Goal: Information Seeking & Learning: Stay updated

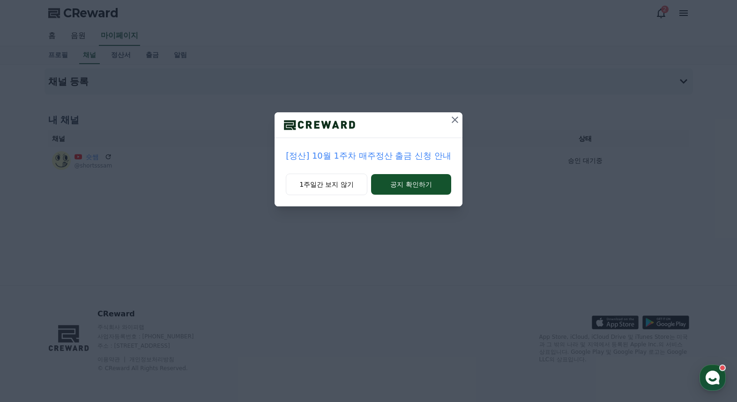
click at [452, 122] on icon at bounding box center [454, 120] width 7 height 7
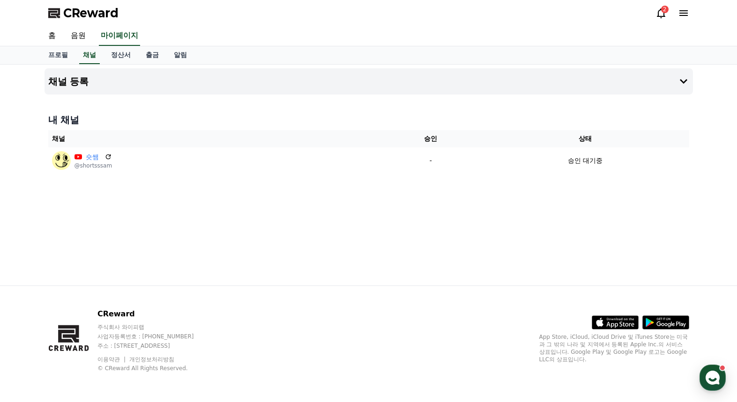
click at [501, 216] on div "채널 등록 내 채널 채널 승인 상태 숏쌤 @shortsssam - 승인 대기중" at bounding box center [369, 175] width 656 height 221
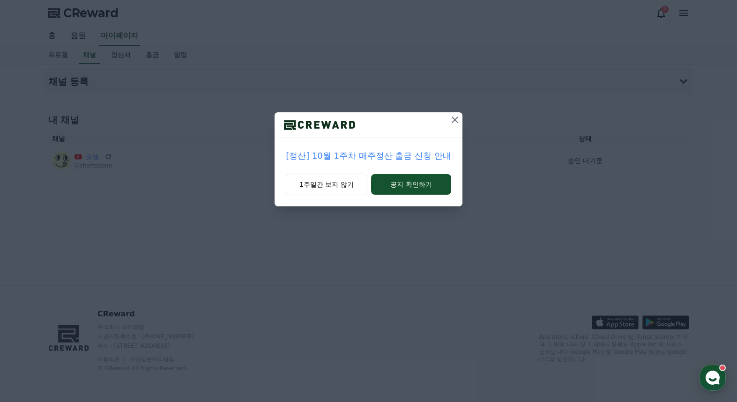
click at [451, 123] on icon at bounding box center [454, 119] width 11 height 11
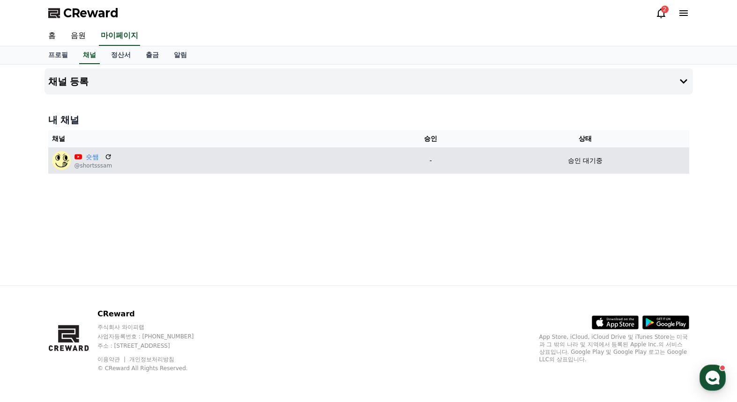
drag, startPoint x: 131, startPoint y: 163, endPoint x: 121, endPoint y: 162, distance: 9.9
click at [123, 162] on div "숏쌤 @shortsssam" at bounding box center [214, 160] width 325 height 19
click at [105, 156] on icon at bounding box center [108, 157] width 8 height 8
drag, startPoint x: 563, startPoint y: 156, endPoint x: 576, endPoint y: 160, distance: 13.1
click at [567, 157] on div "승인 대기중" at bounding box center [585, 161] width 200 height 10
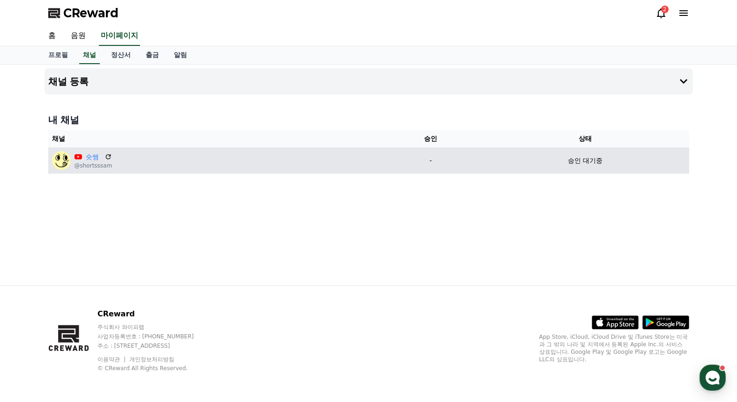
click at [580, 160] on p "승인 대기중" at bounding box center [585, 161] width 35 height 10
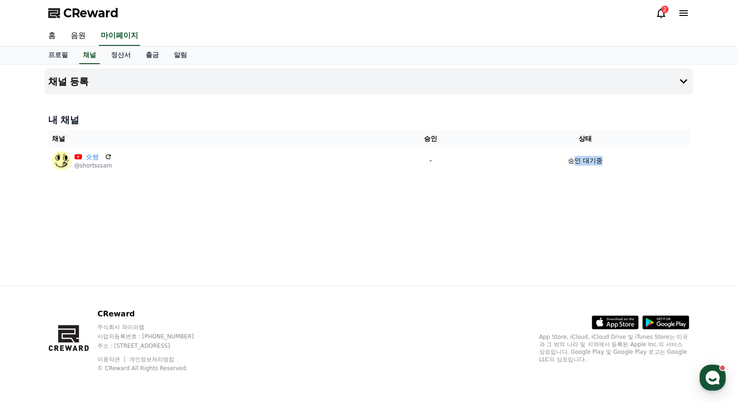
drag, startPoint x: 620, startPoint y: 157, endPoint x: 586, endPoint y: 135, distance: 39.9
click at [572, 162] on div "승인 대기중" at bounding box center [585, 161] width 200 height 10
click at [658, 18] on icon at bounding box center [660, 12] width 11 height 11
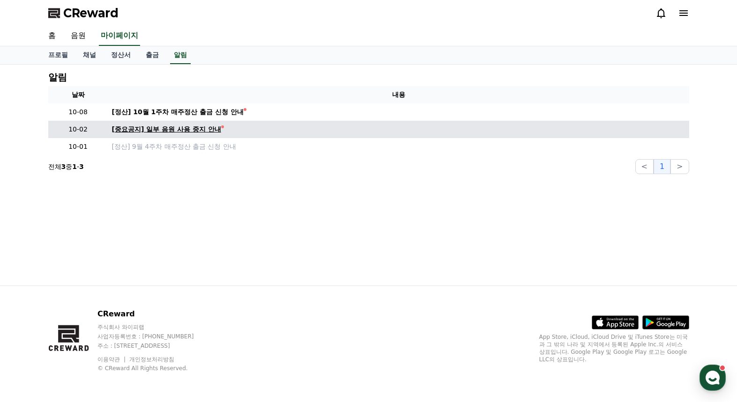
click at [180, 127] on div "[중요공지] 일부 음원 사용 중지 안내" at bounding box center [166, 130] width 109 height 10
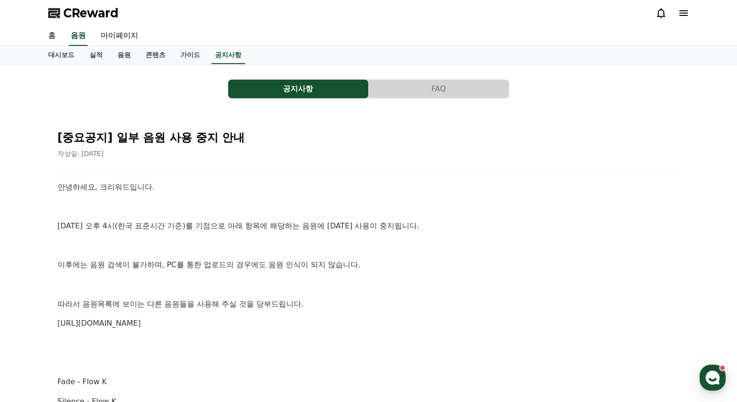
click at [657, 15] on icon at bounding box center [660, 12] width 11 height 11
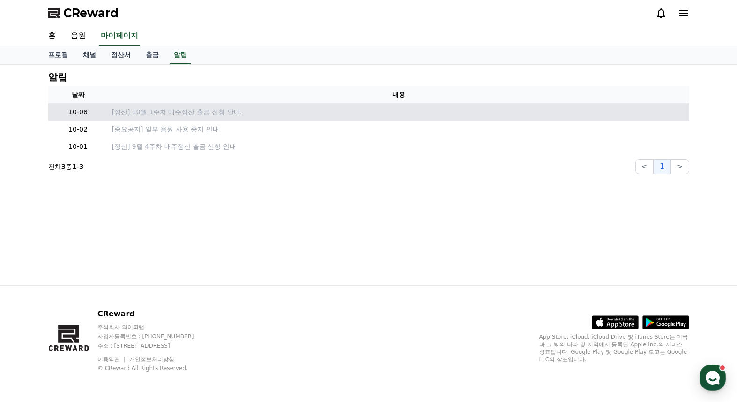
click at [210, 113] on p "[정산] 10월 1주차 매주정산 출금 신청 안내" at bounding box center [398, 112] width 573 height 10
